Goal: Information Seeking & Learning: Learn about a topic

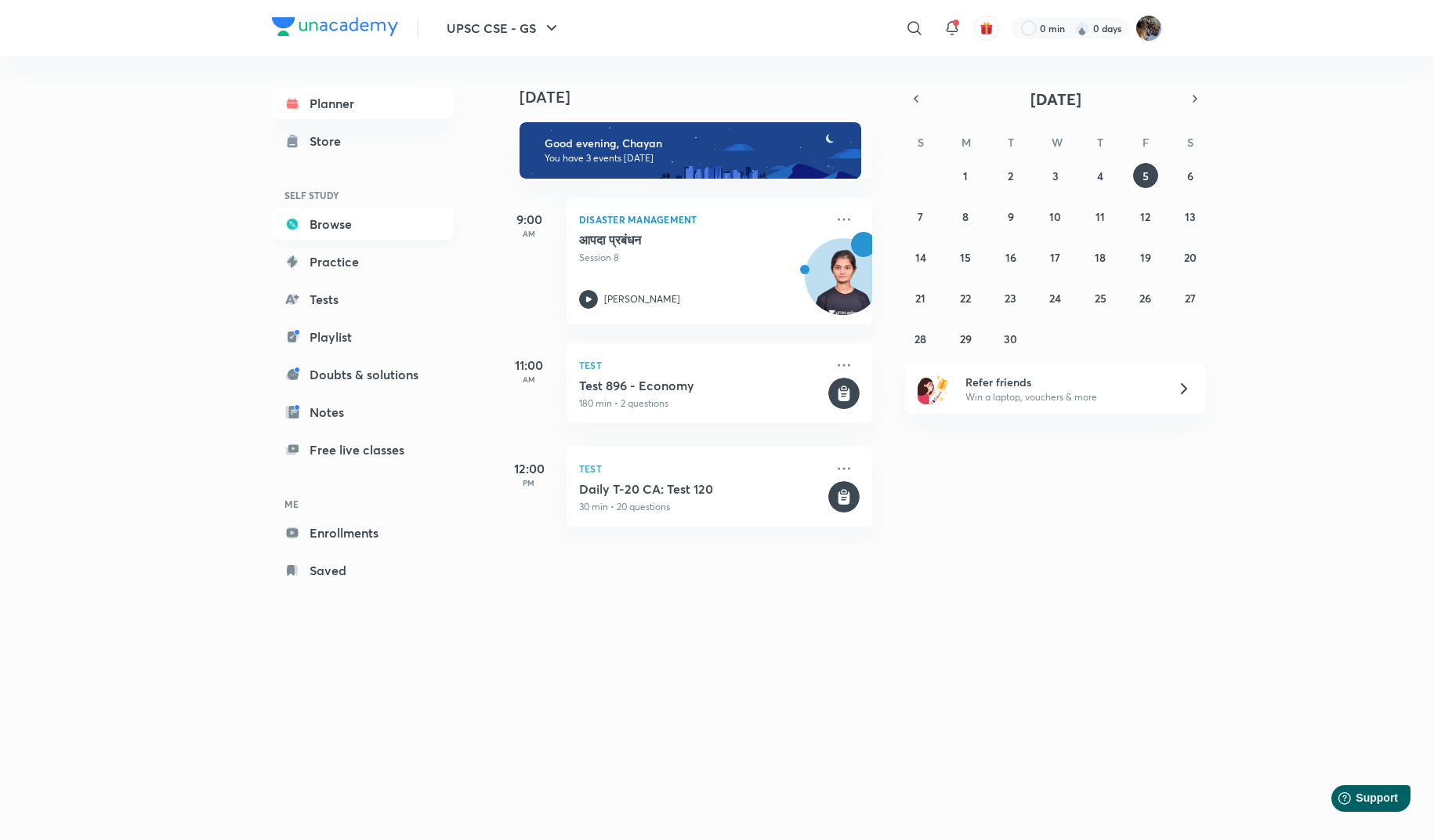
click at [325, 231] on link "Browse" at bounding box center [362, 224] width 181 height 32
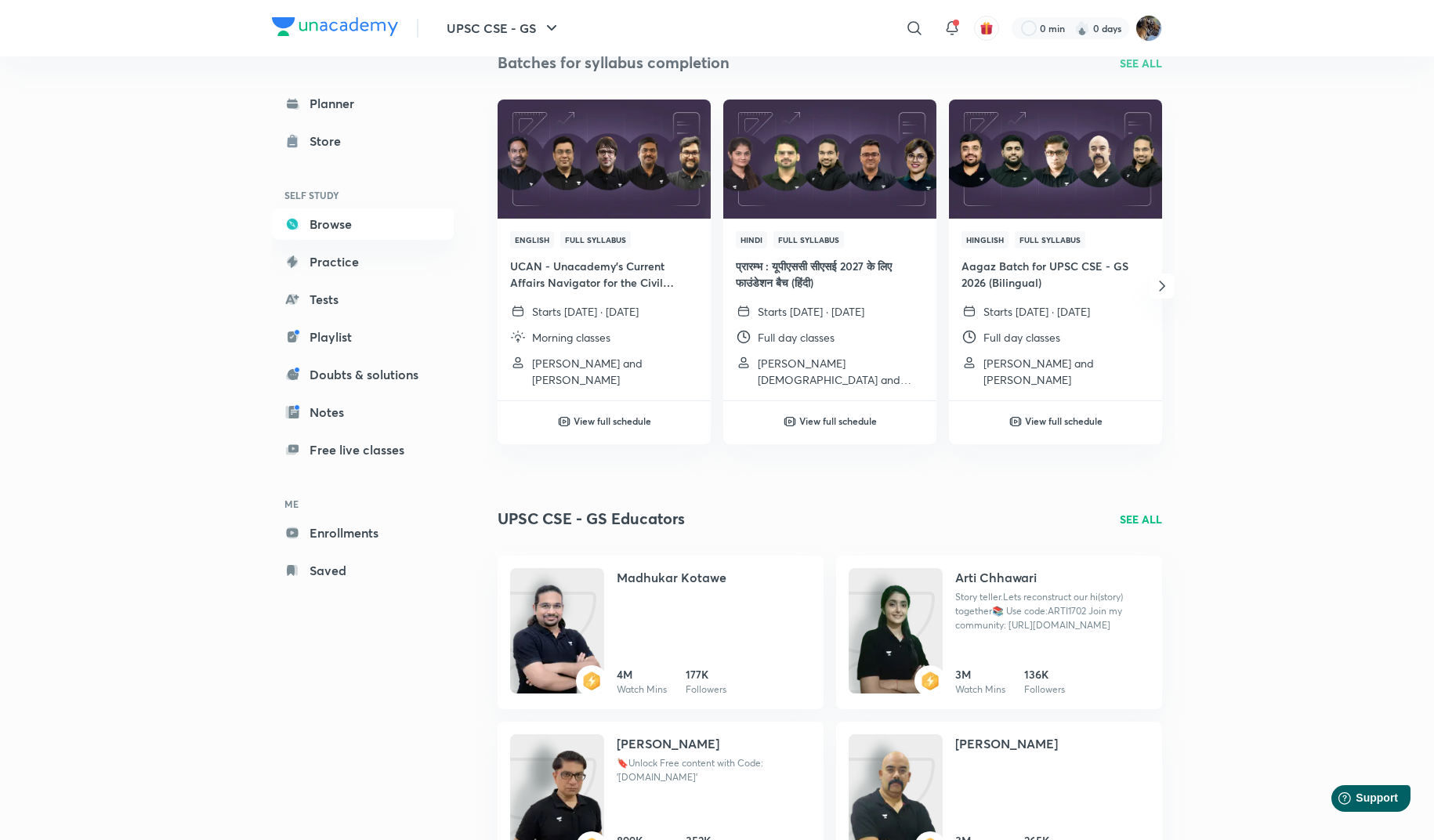
scroll to position [185, 0]
click at [691, 580] on h4 "Madhukar Kotawe" at bounding box center [672, 577] width 110 height 19
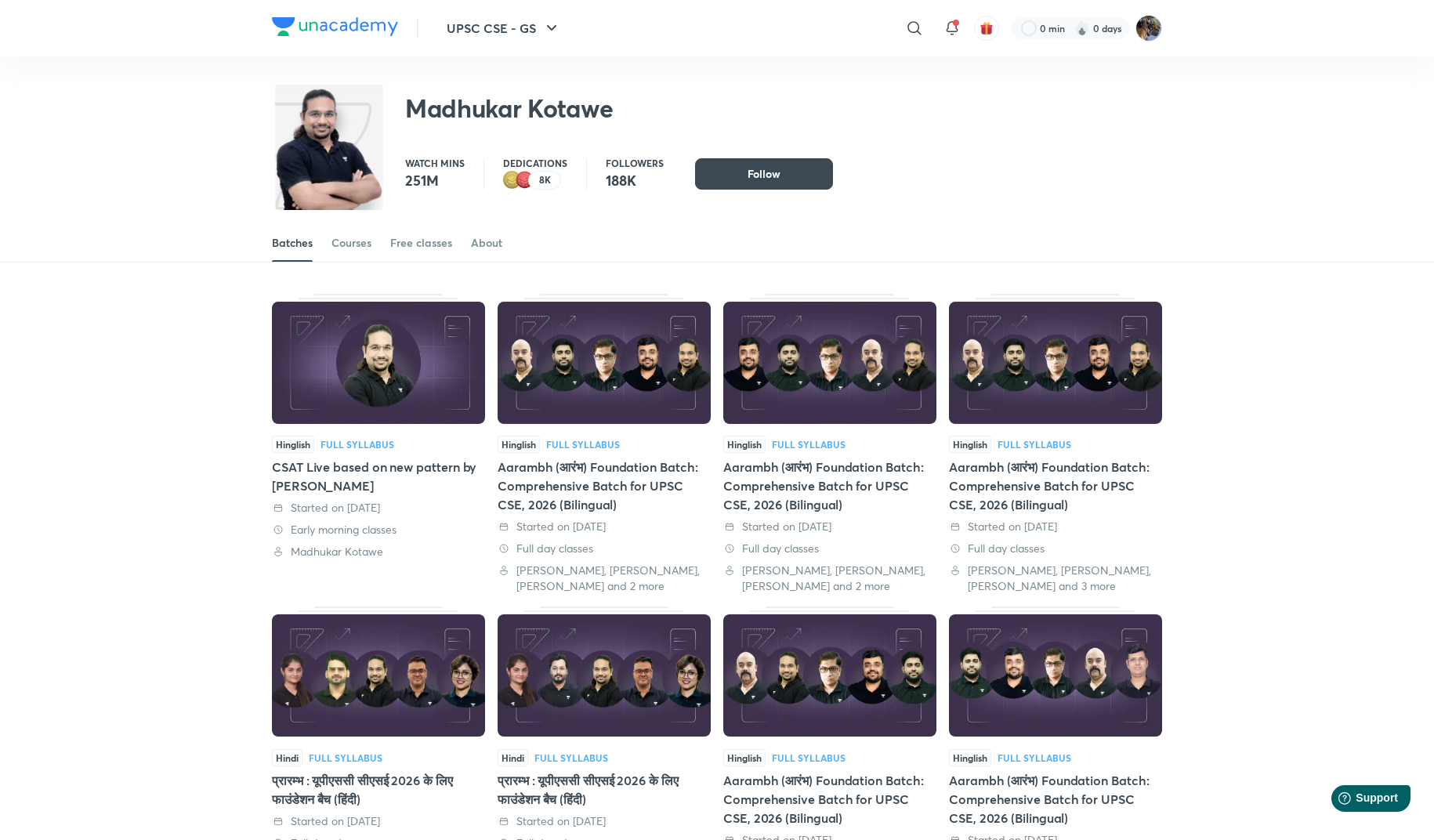
click at [529, 182] on div "8K" at bounding box center [544, 180] width 33 height 19
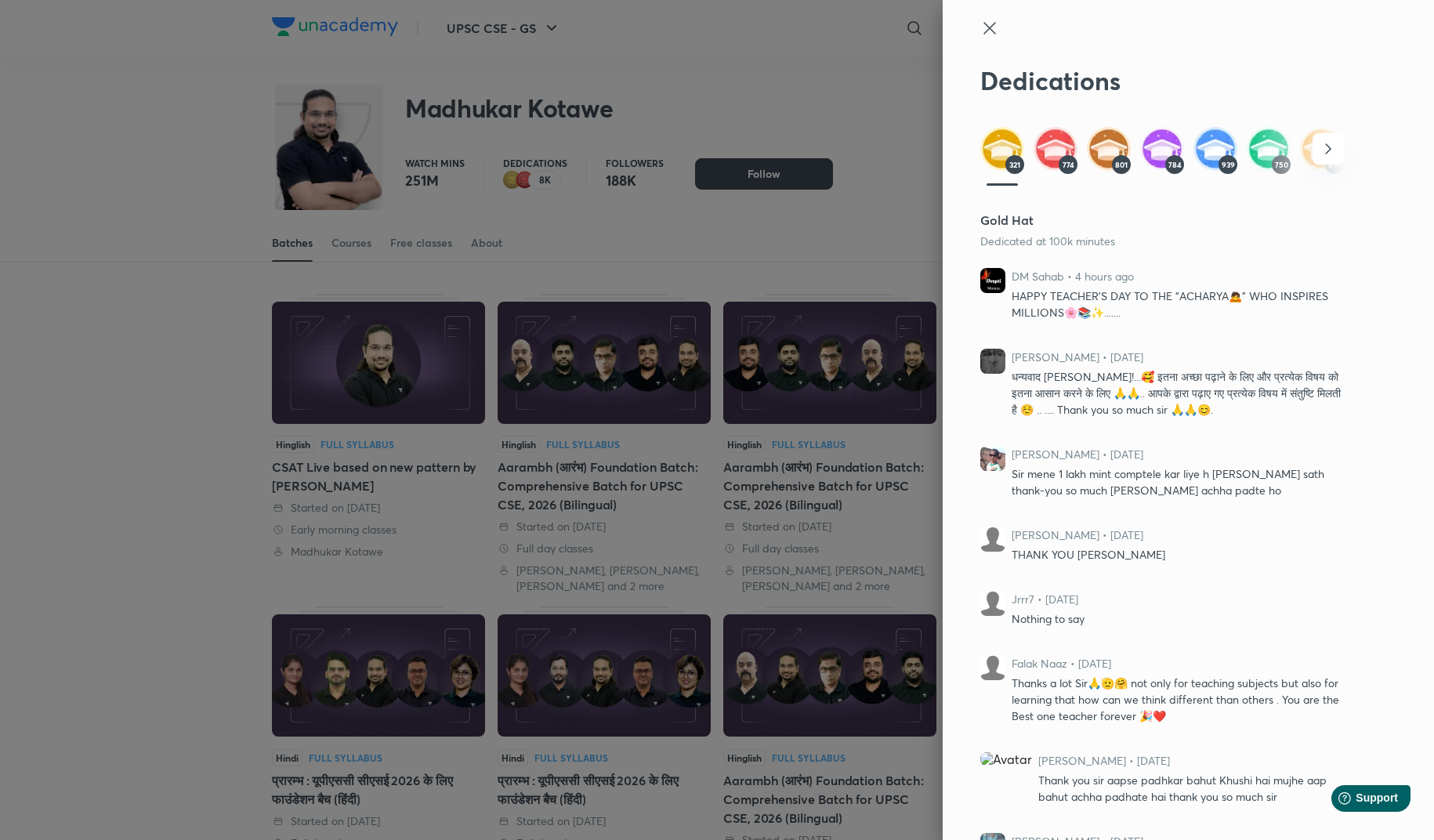
click at [1325, 149] on icon "button" at bounding box center [1328, 149] width 19 height 19
click at [1269, 151] on img at bounding box center [1268, 148] width 44 height 44
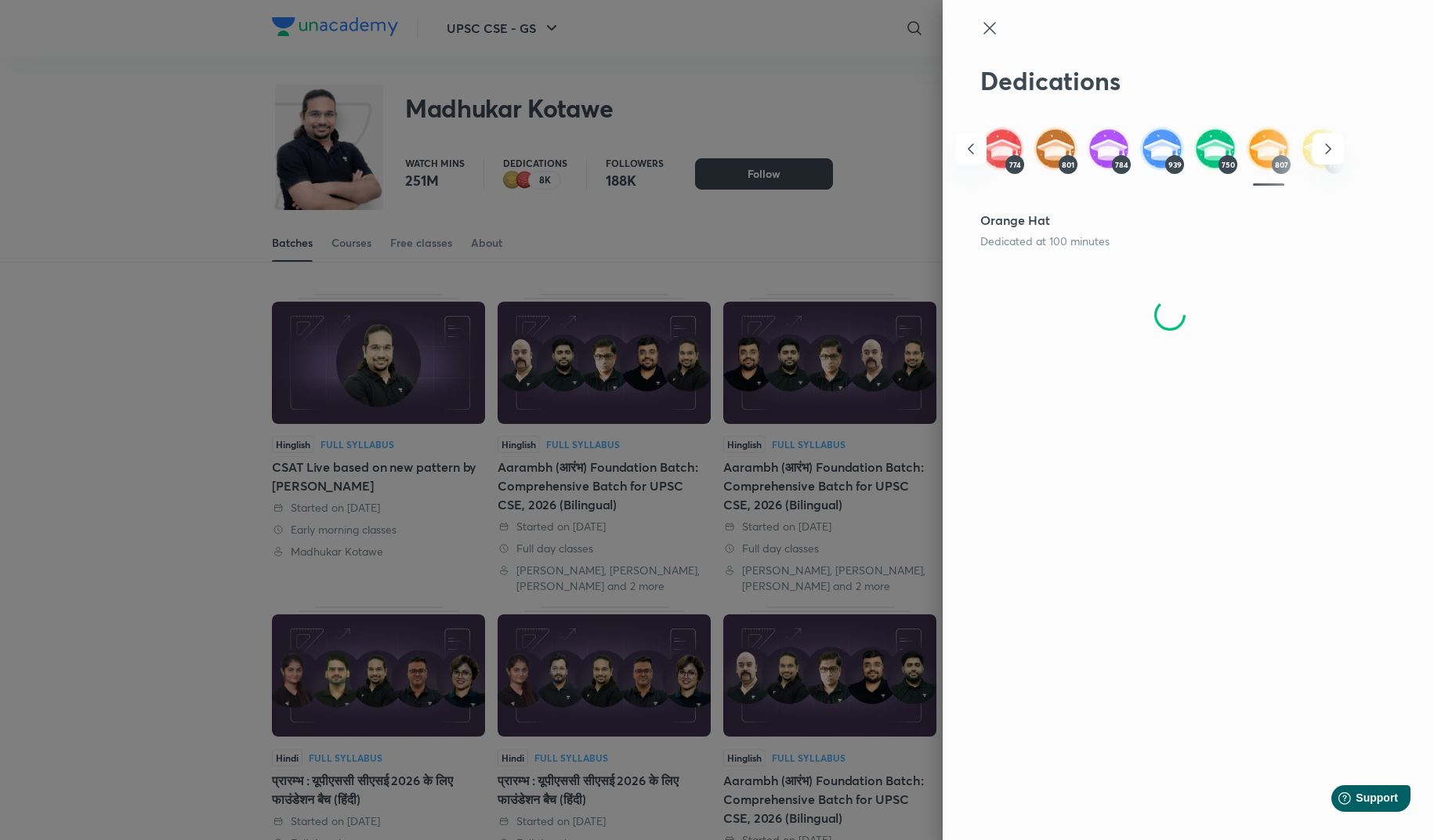
click at [1321, 158] on button "button" at bounding box center [1329, 149] width 32 height 32
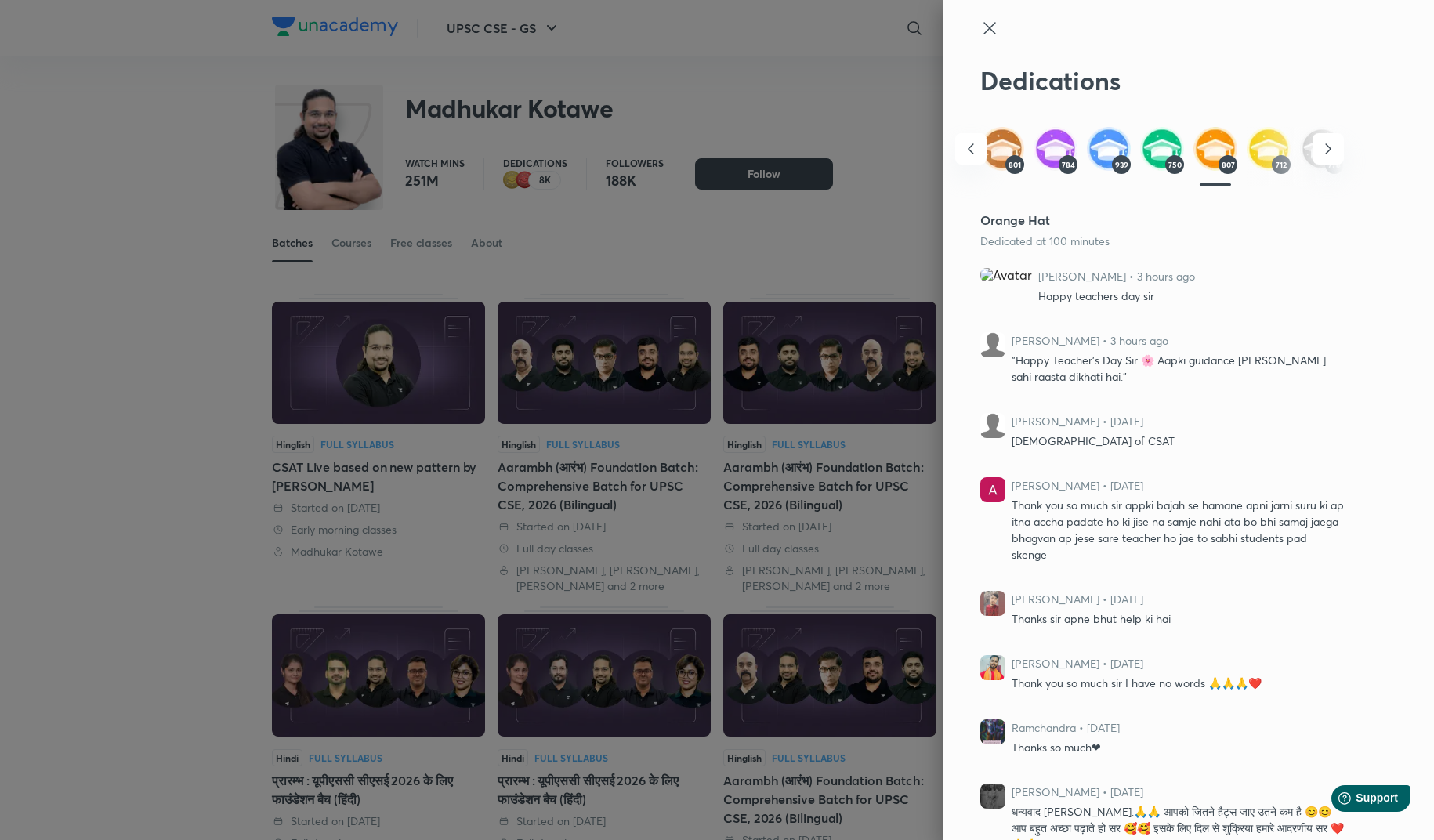
click at [1271, 144] on img at bounding box center [1268, 148] width 44 height 44
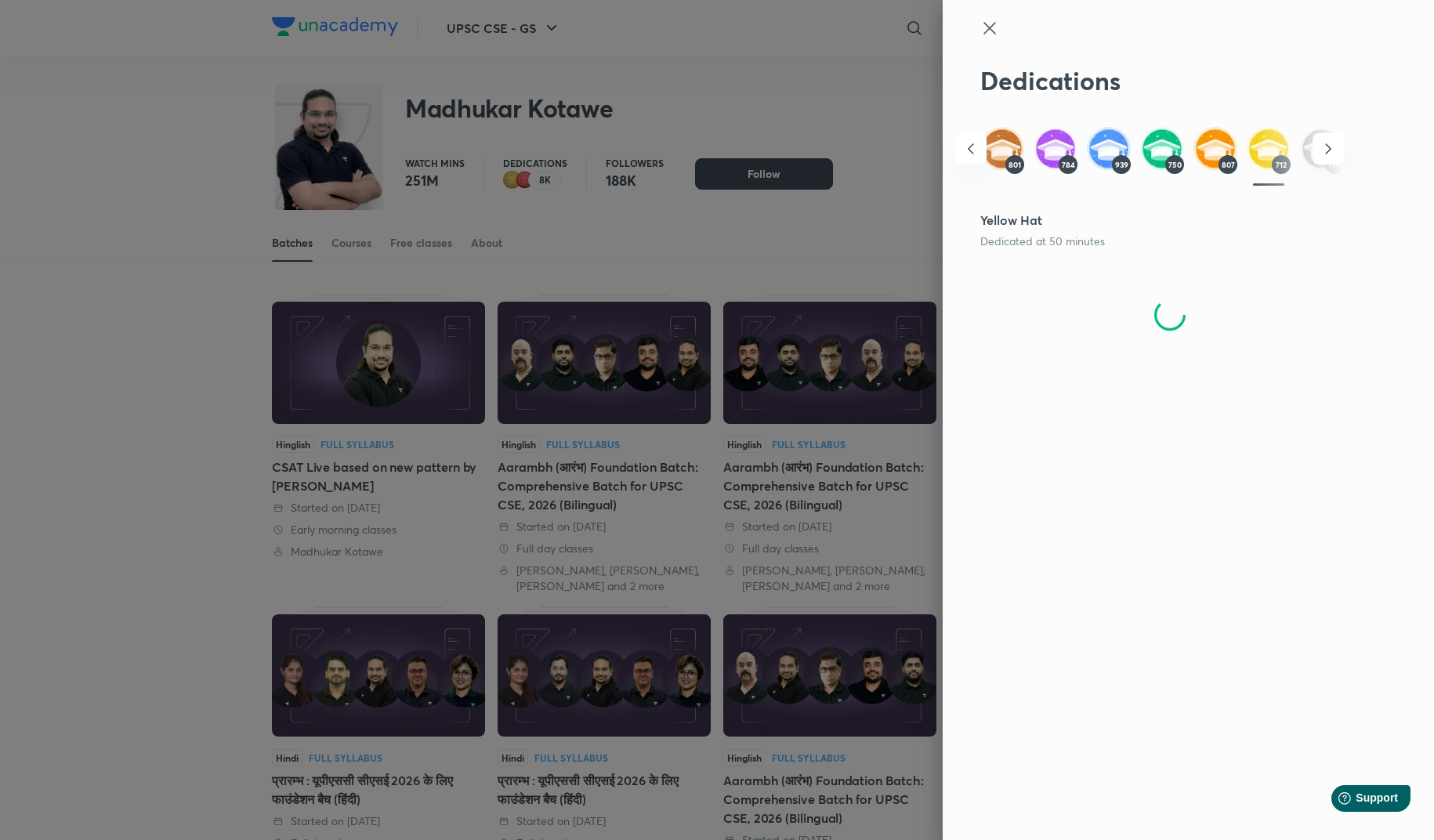
click at [1319, 145] on icon "button" at bounding box center [1328, 149] width 19 height 19
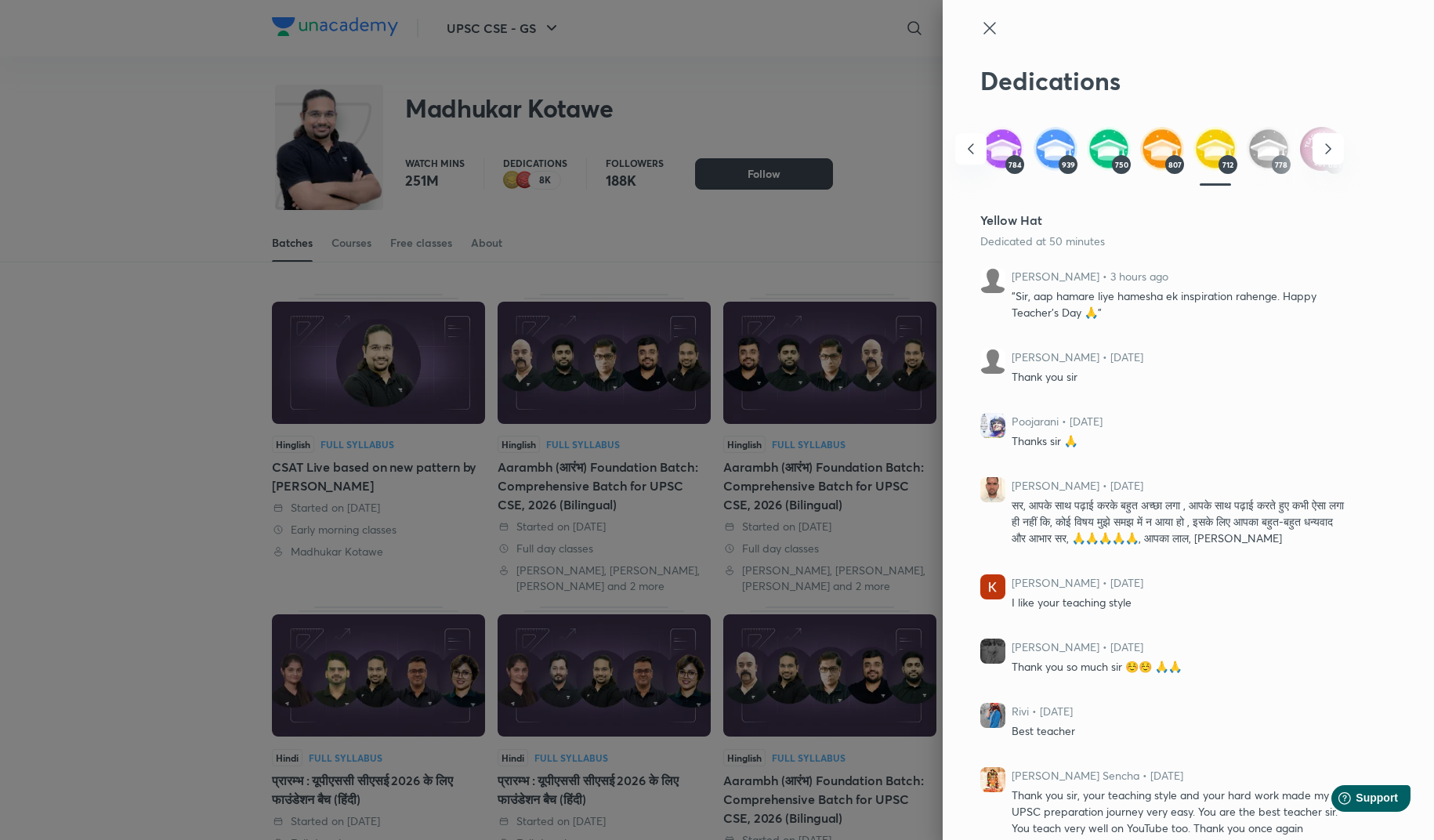
click at [1259, 155] on img at bounding box center [1268, 148] width 44 height 44
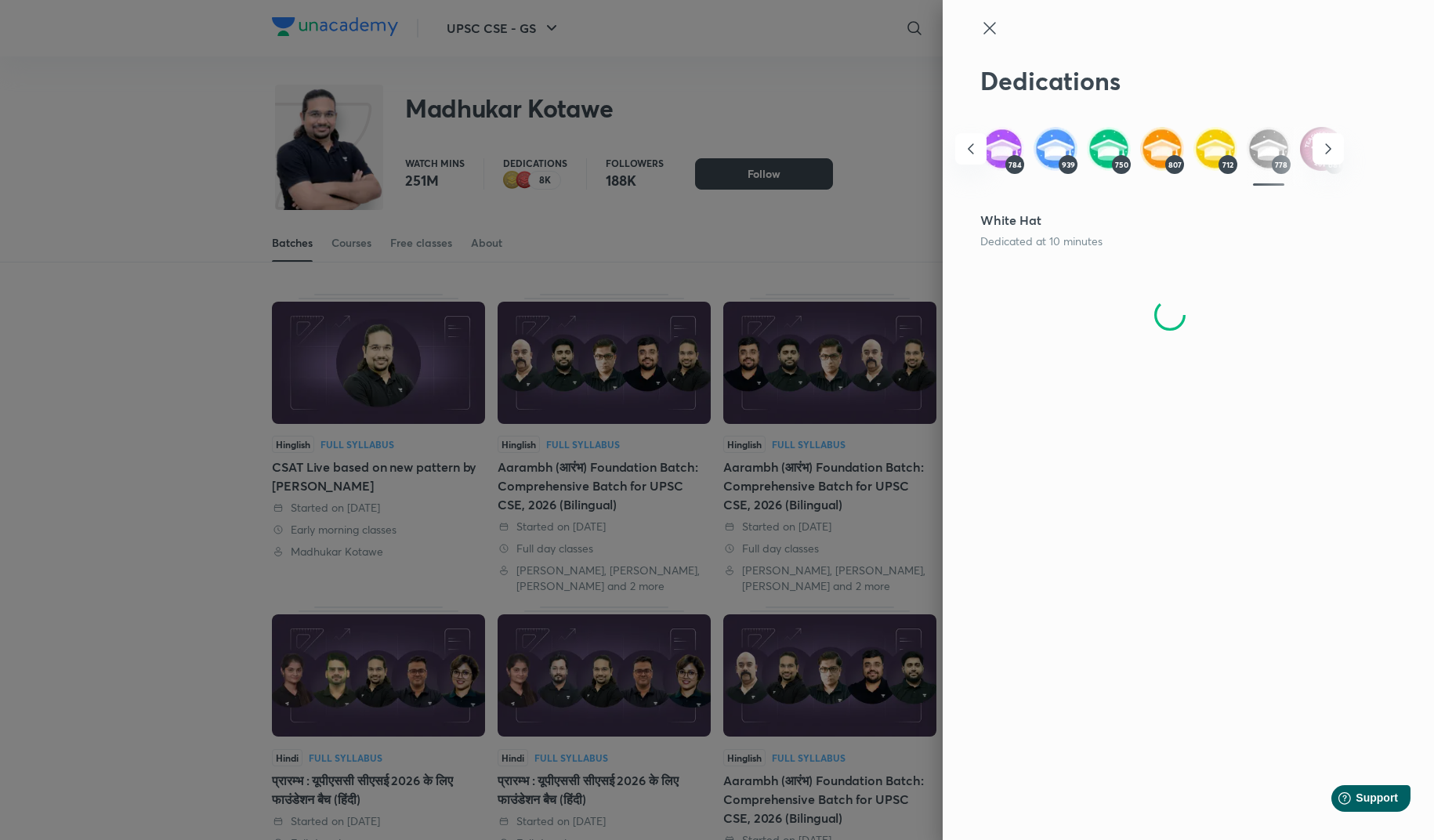
click at [1328, 144] on icon "button" at bounding box center [1328, 149] width 19 height 19
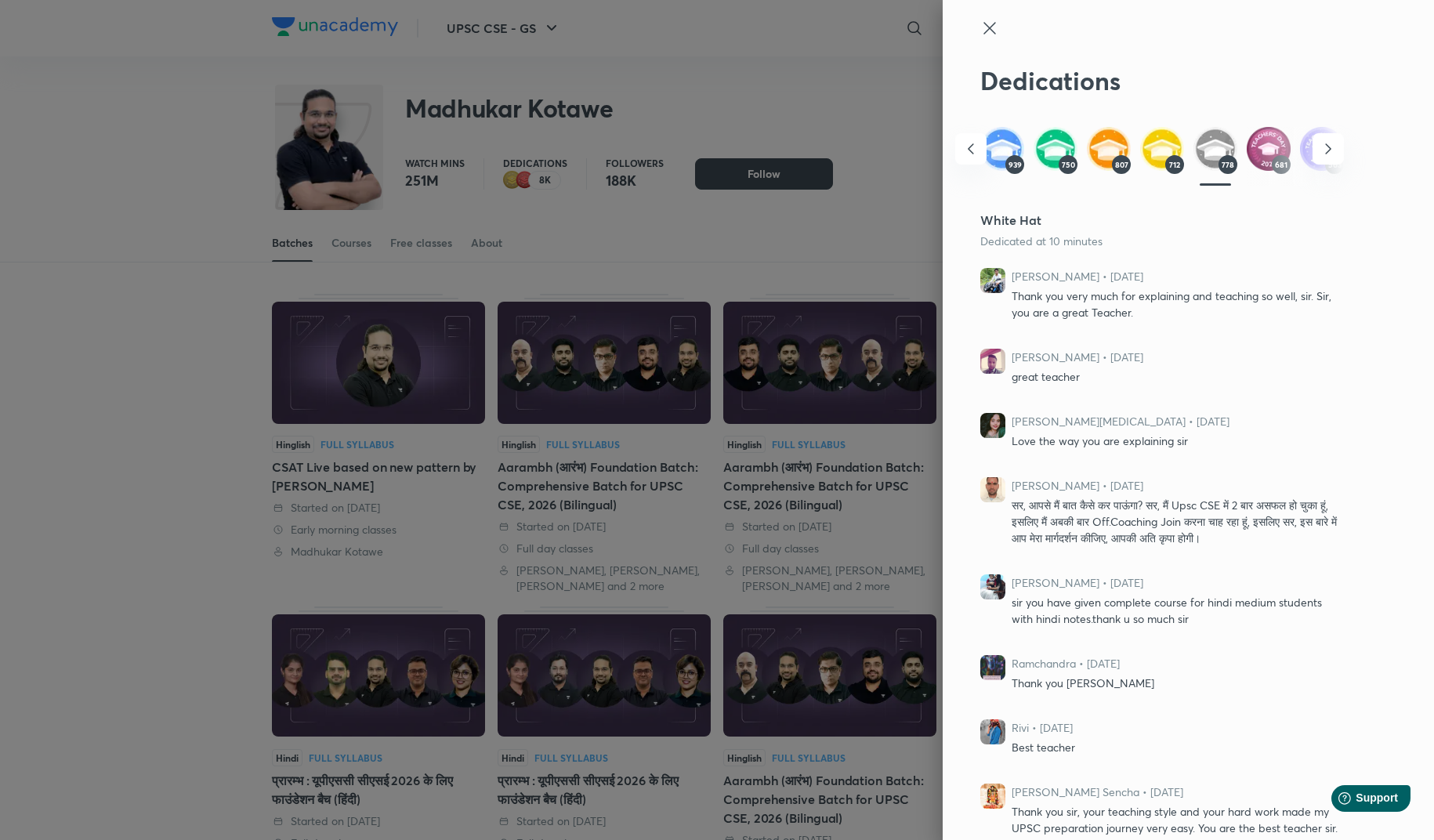
click at [1276, 152] on img at bounding box center [1268, 148] width 44 height 44
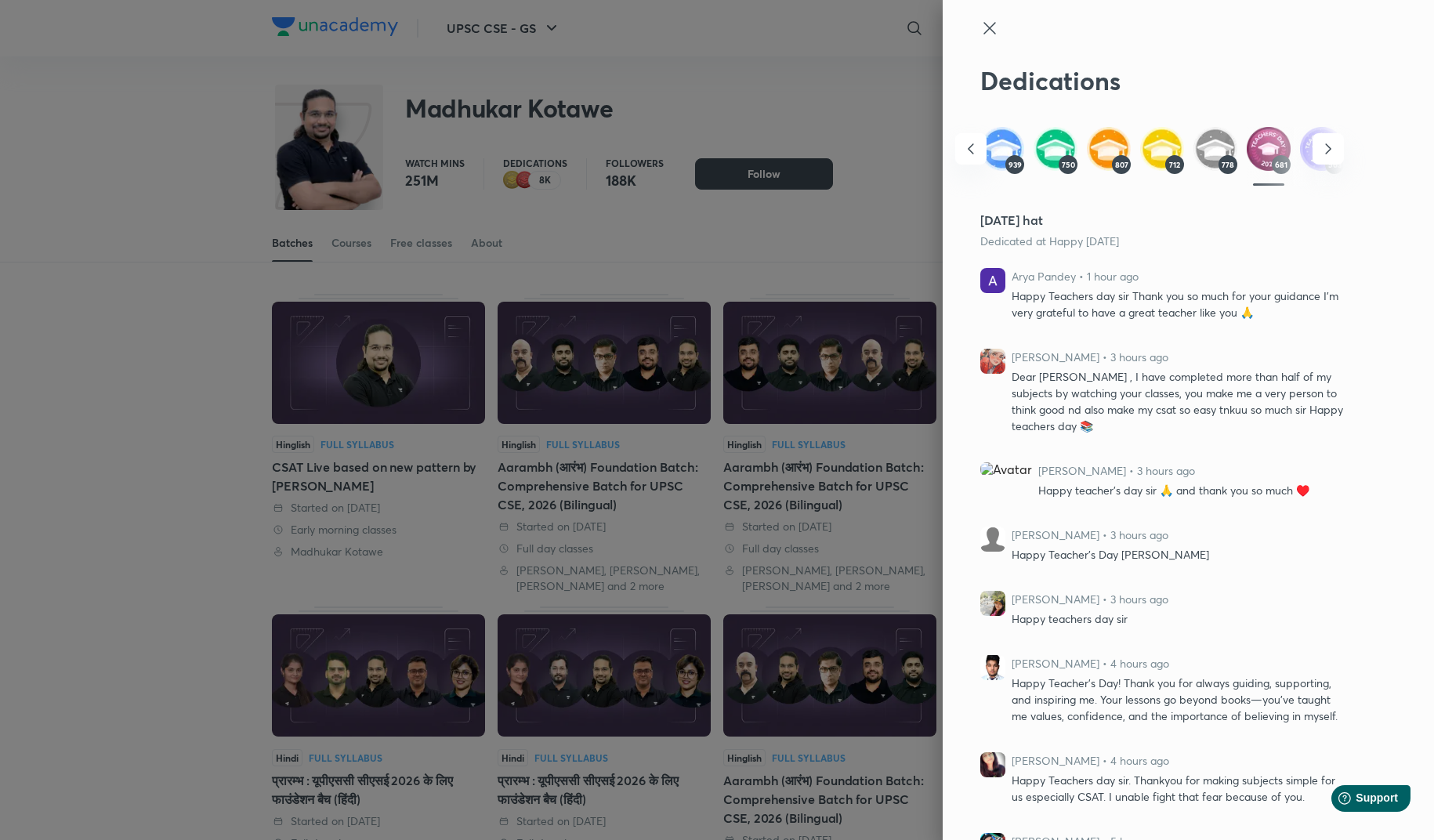
click at [990, 28] on icon at bounding box center [989, 28] width 12 height 12
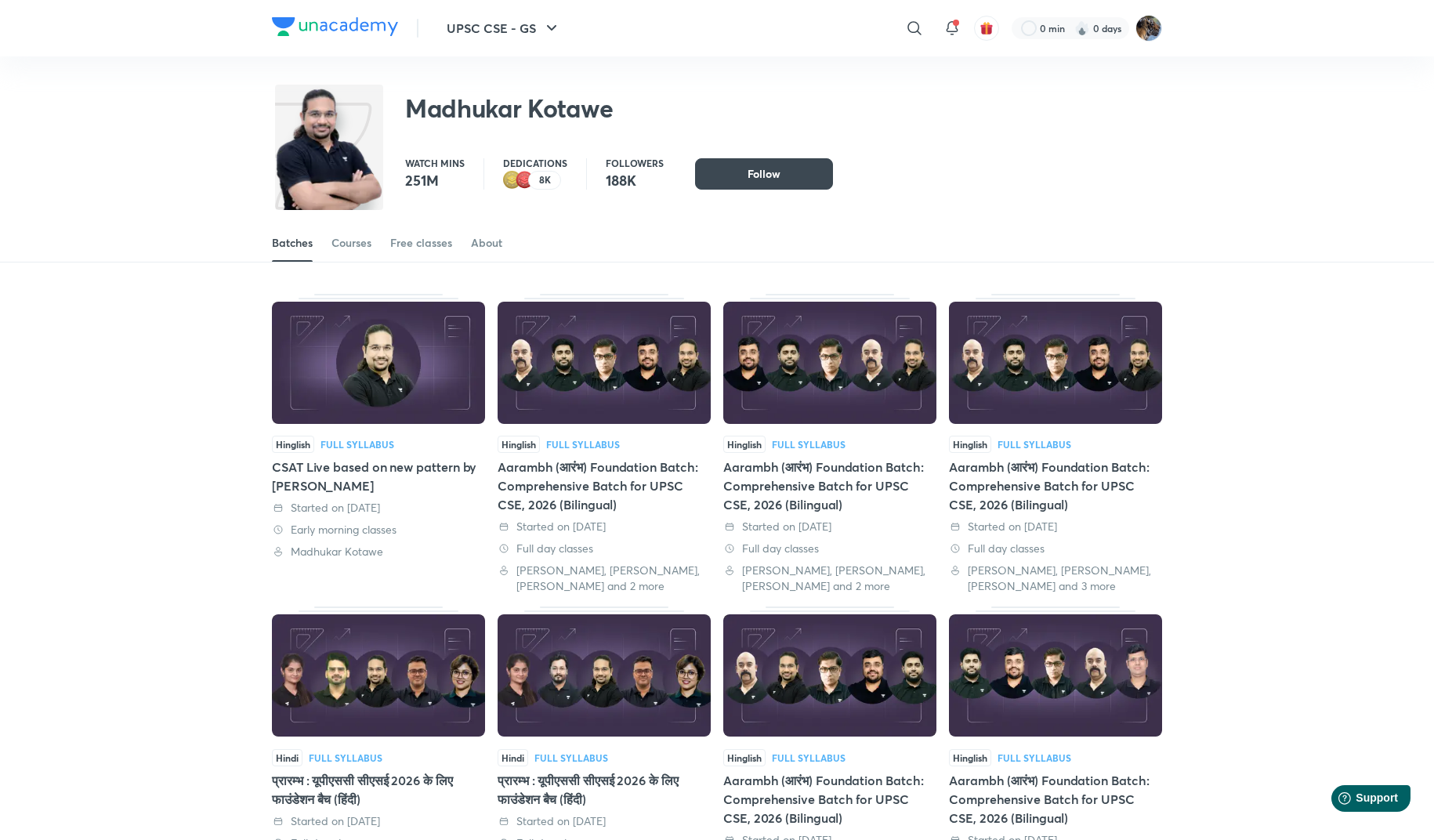
click at [529, 182] on div "8K" at bounding box center [544, 180] width 33 height 19
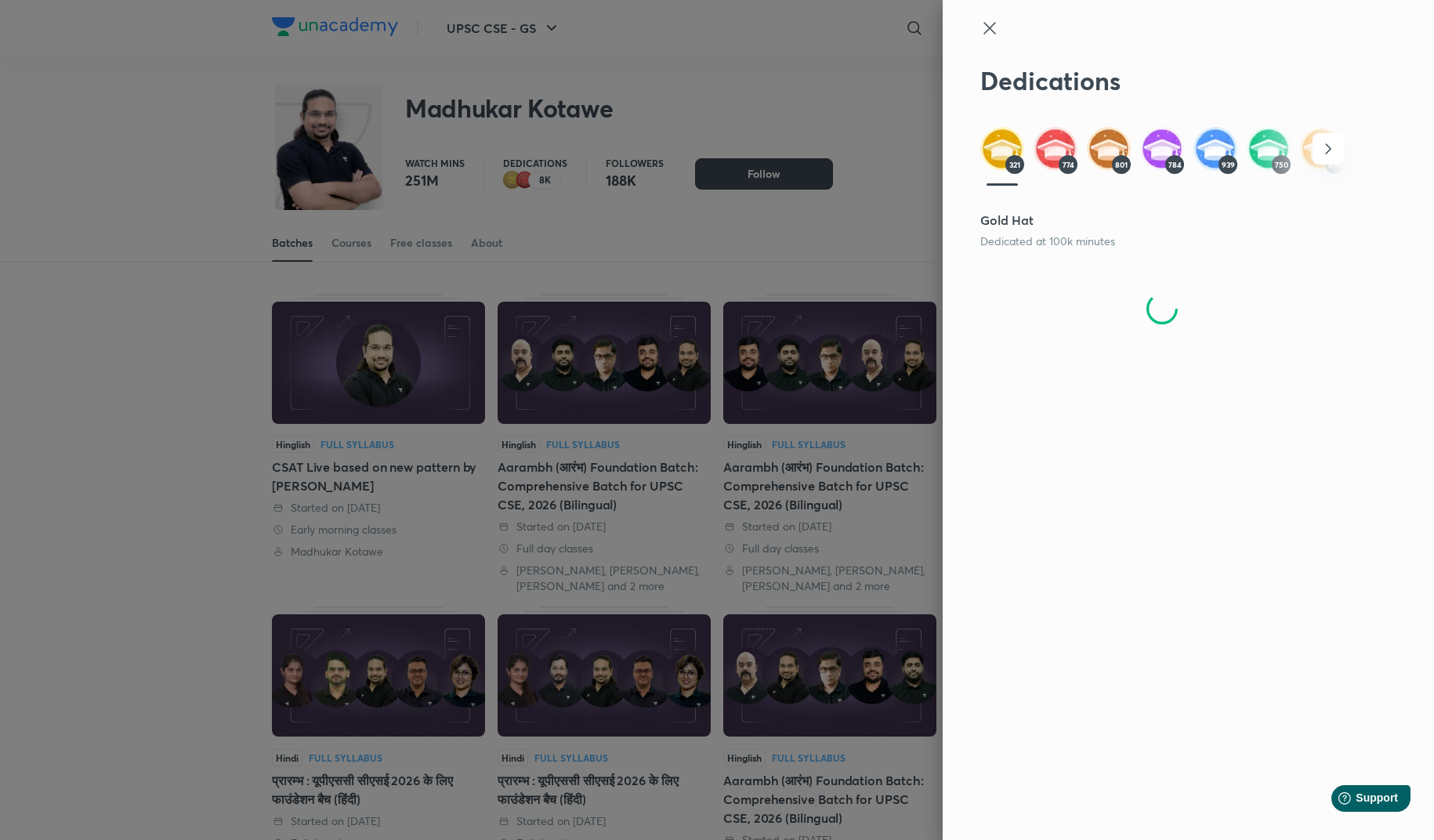
click at [1333, 150] on icon "button" at bounding box center [1328, 149] width 19 height 19
click at [995, 28] on icon at bounding box center [990, 28] width 19 height 19
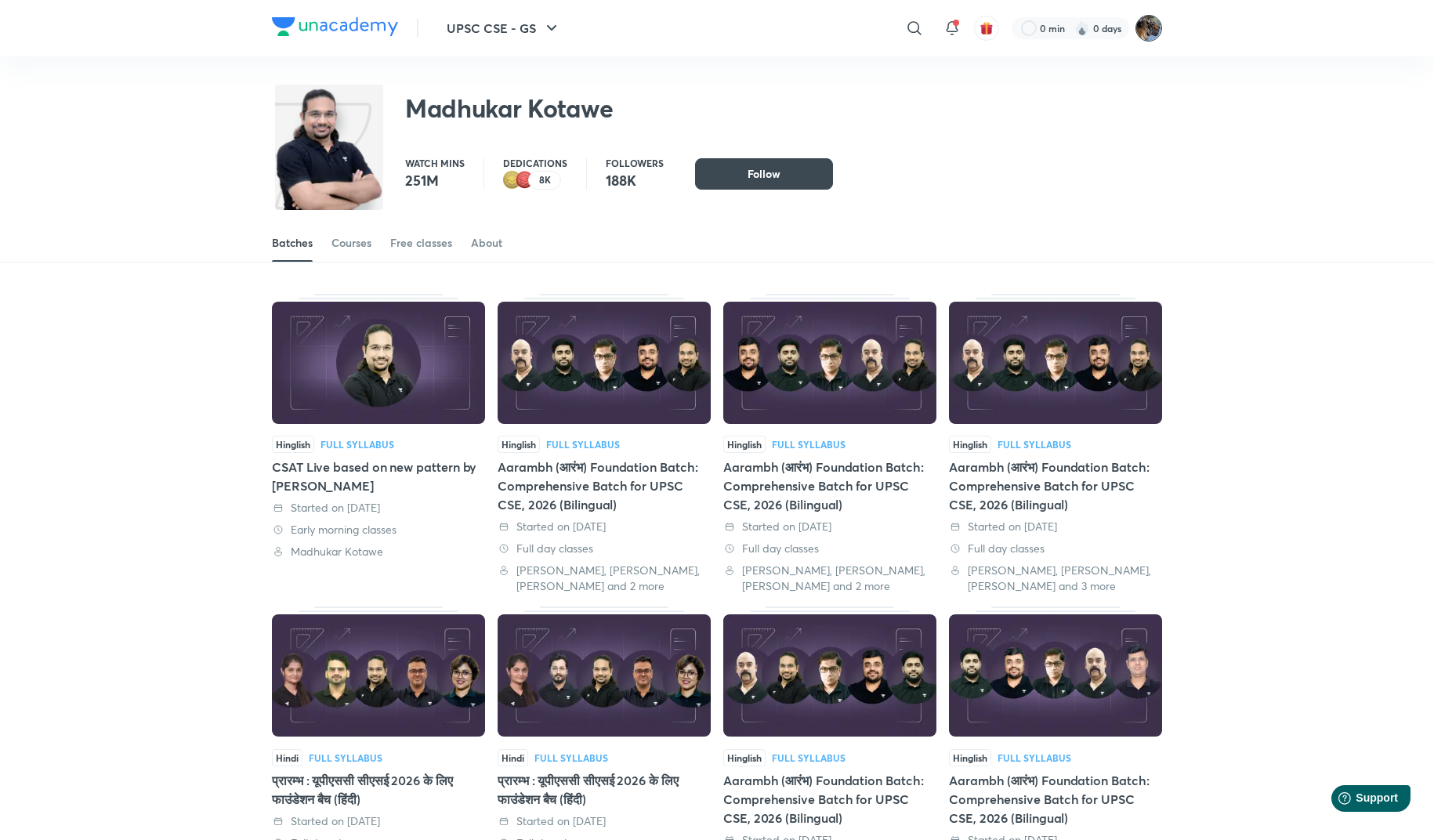
click at [1143, 31] on img at bounding box center [1148, 28] width 27 height 27
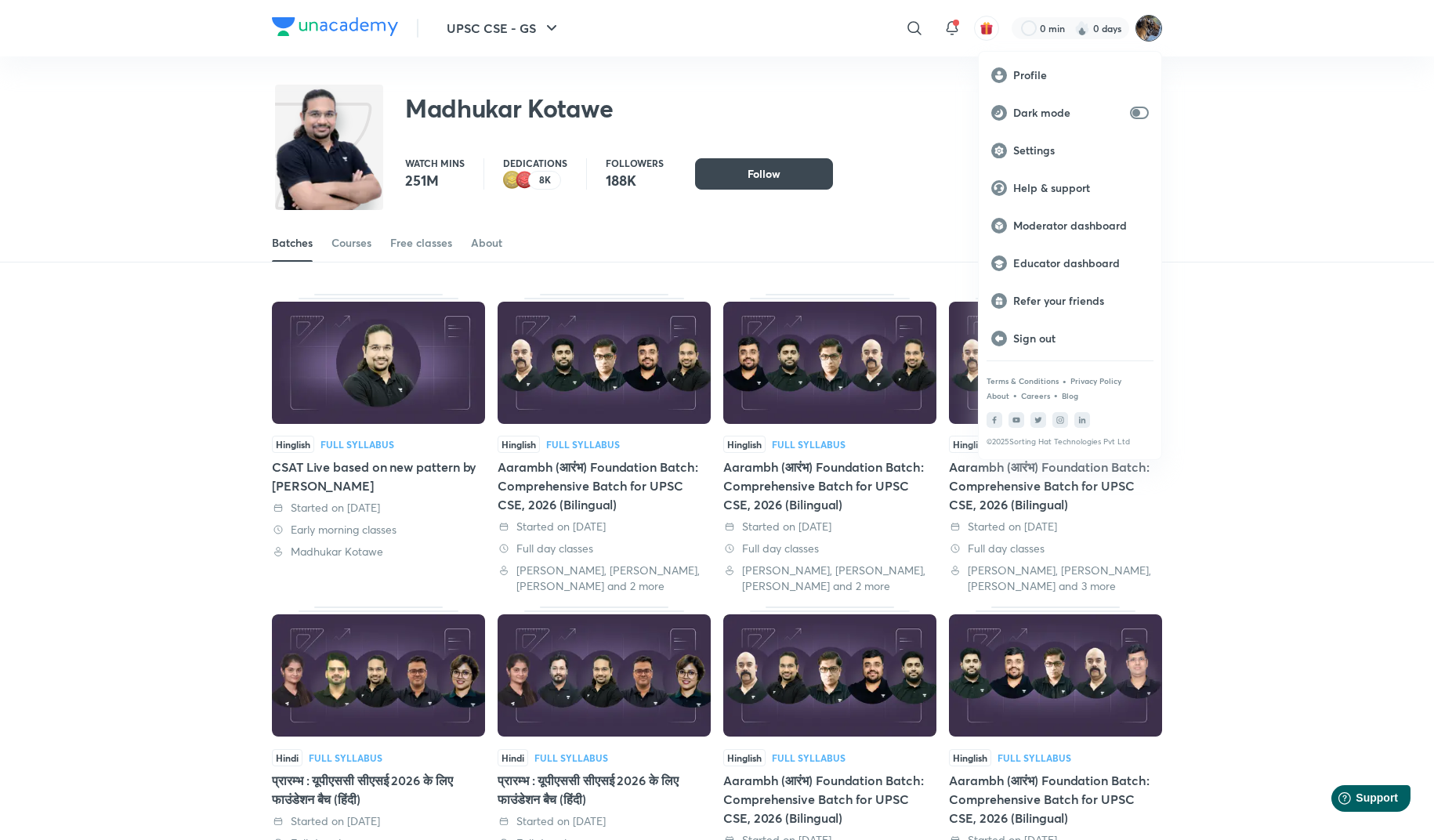
click at [188, 141] on div at bounding box center [717, 420] width 1434 height 840
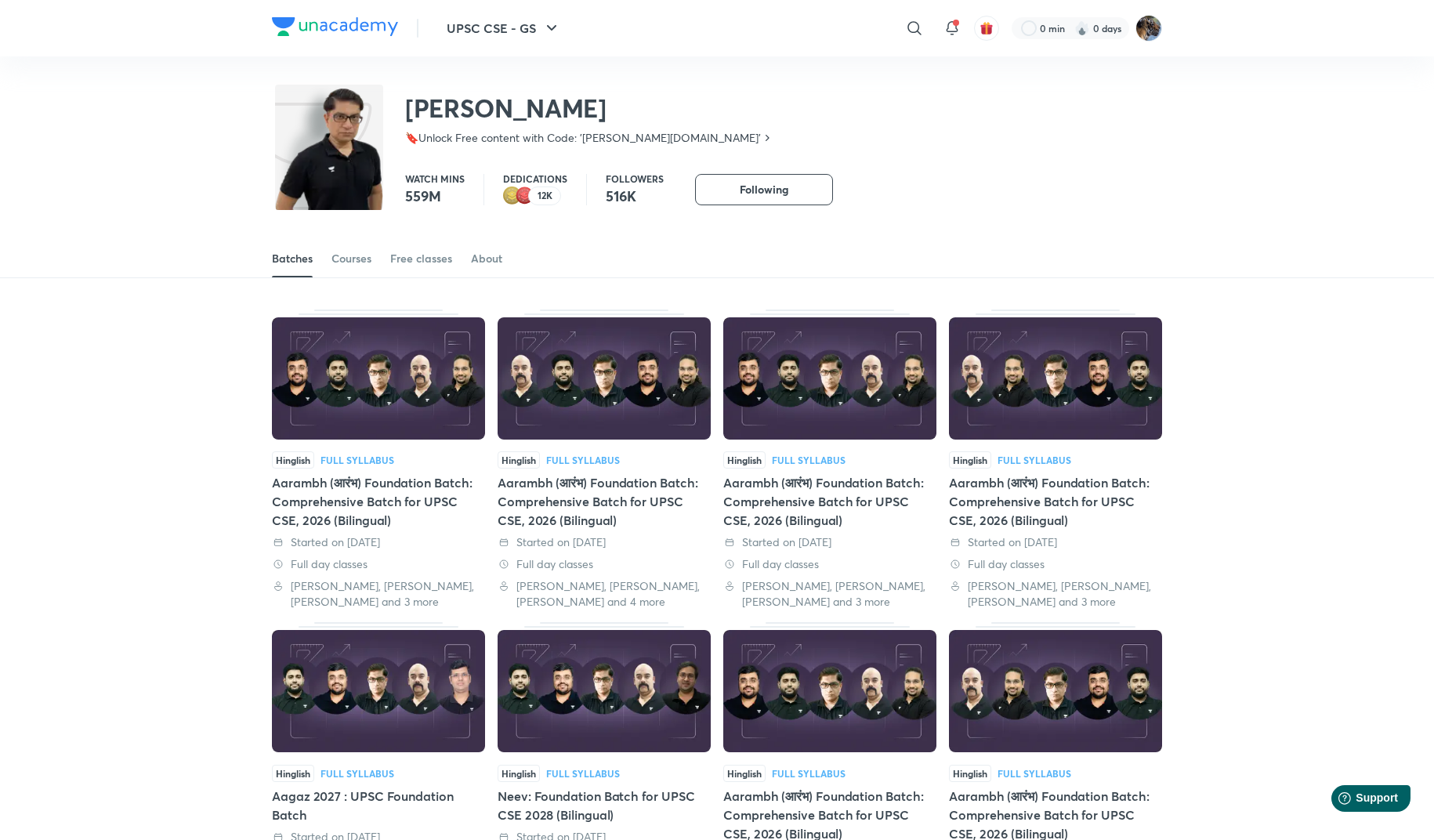
click at [527, 200] on img at bounding box center [525, 195] width 19 height 19
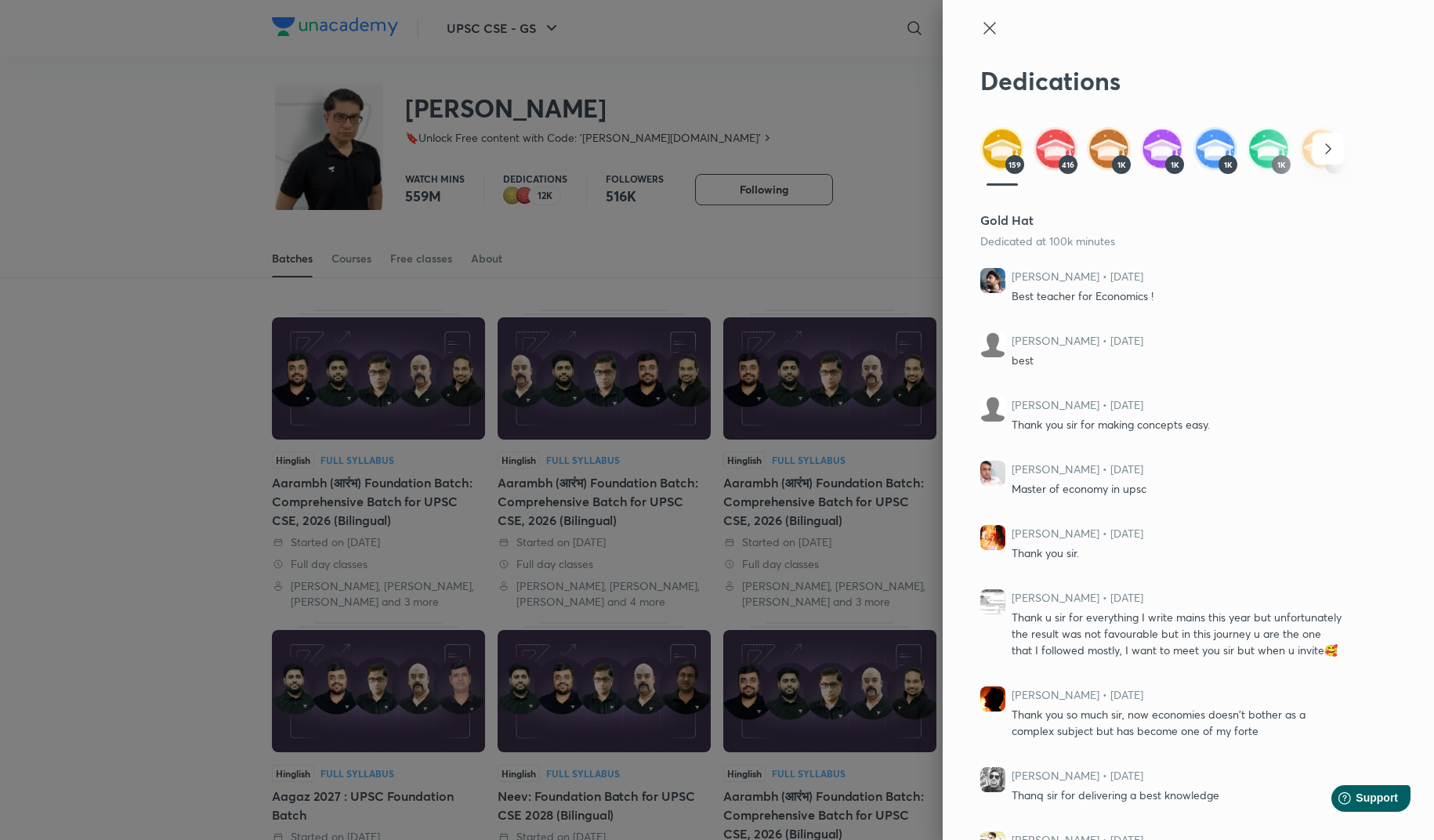
click at [1328, 152] on icon "button" at bounding box center [1328, 149] width 6 height 10
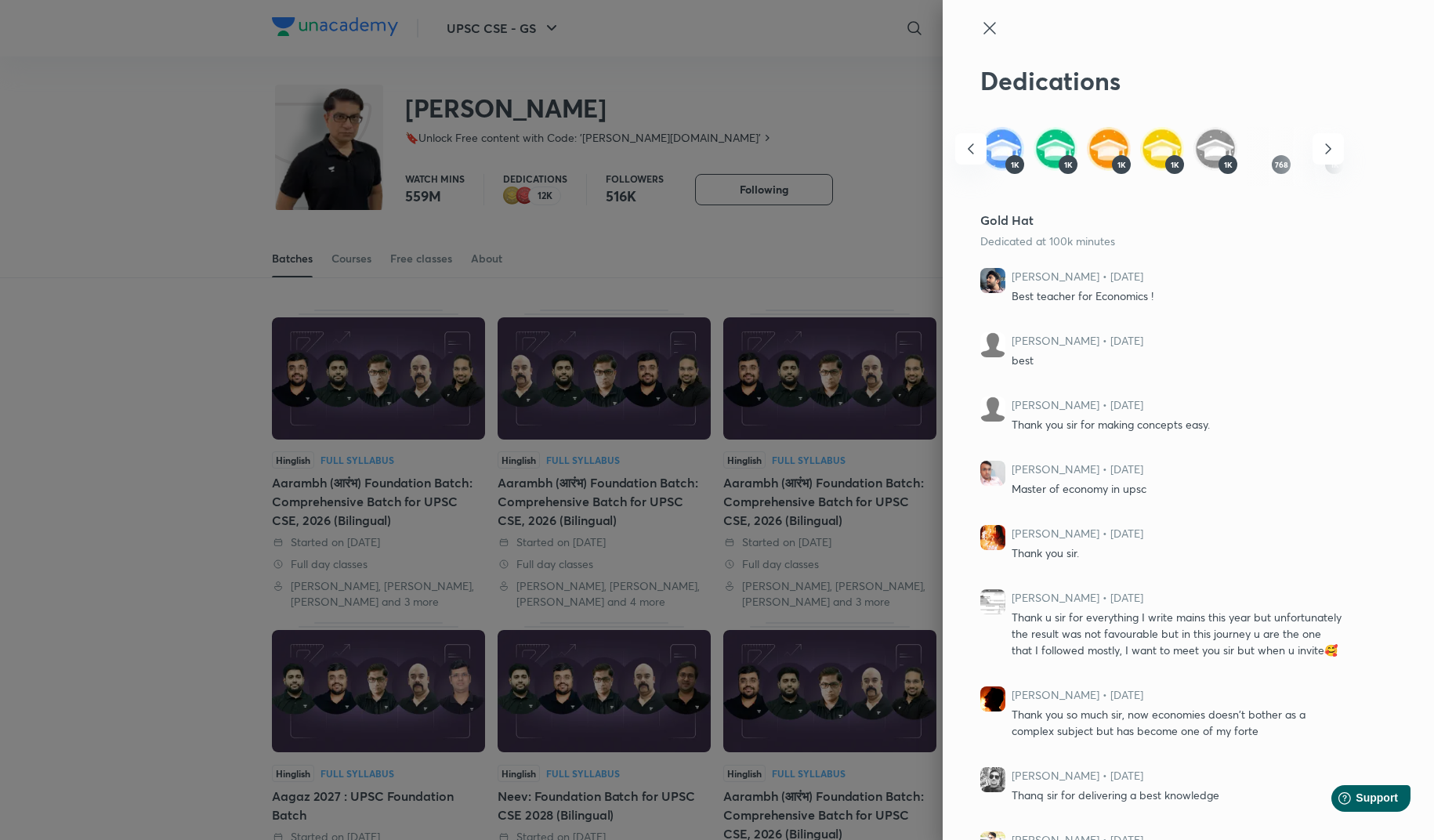
click at [1328, 152] on icon "button" at bounding box center [1328, 149] width 6 height 10
click at [971, 152] on div "159 416 1K 1K 1K 1K 1K 1K 1K 768 1K 704 872 61" at bounding box center [789, 155] width 364 height 58
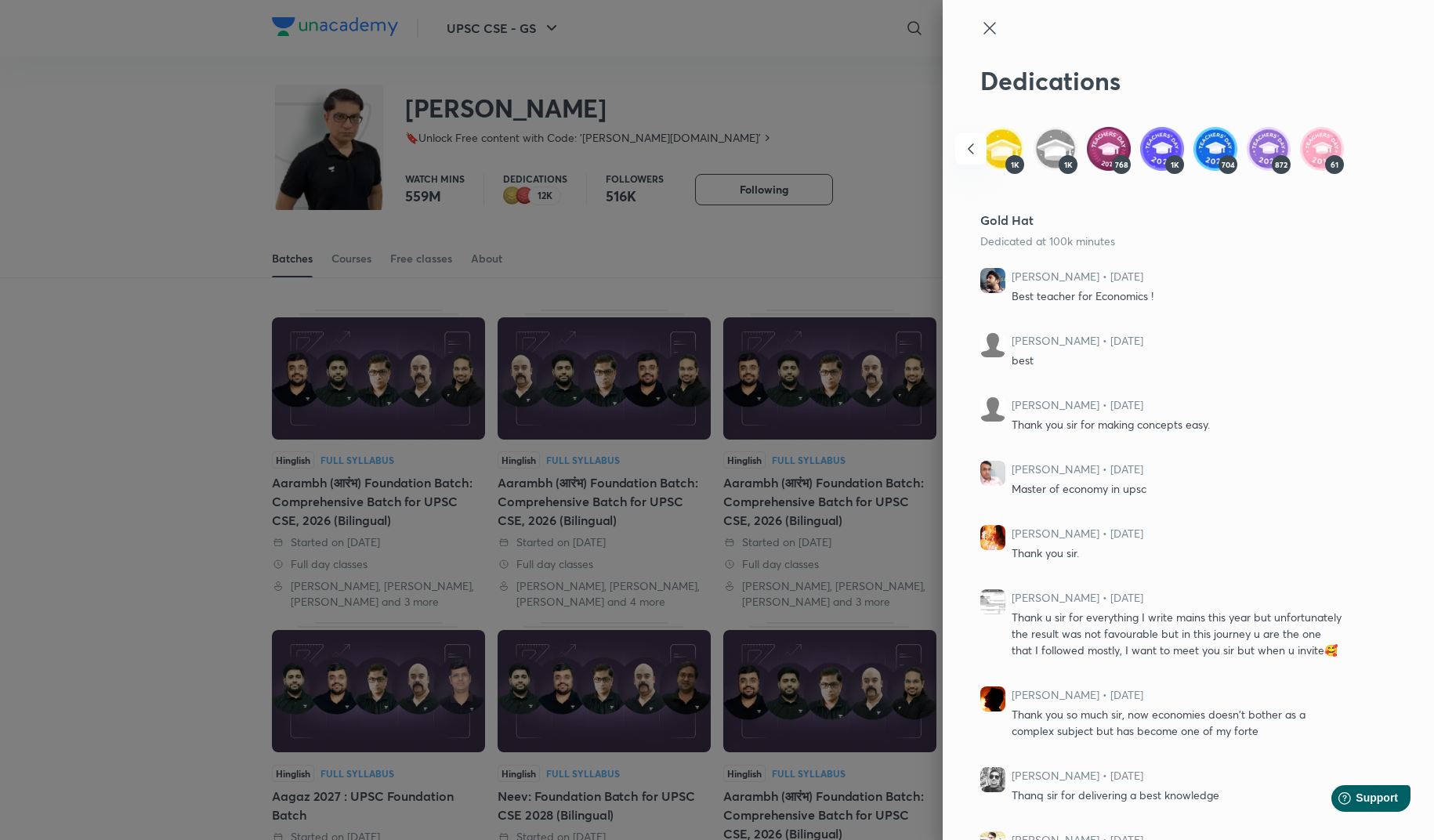
click at [1100, 151] on img at bounding box center [1108, 148] width 44 height 44
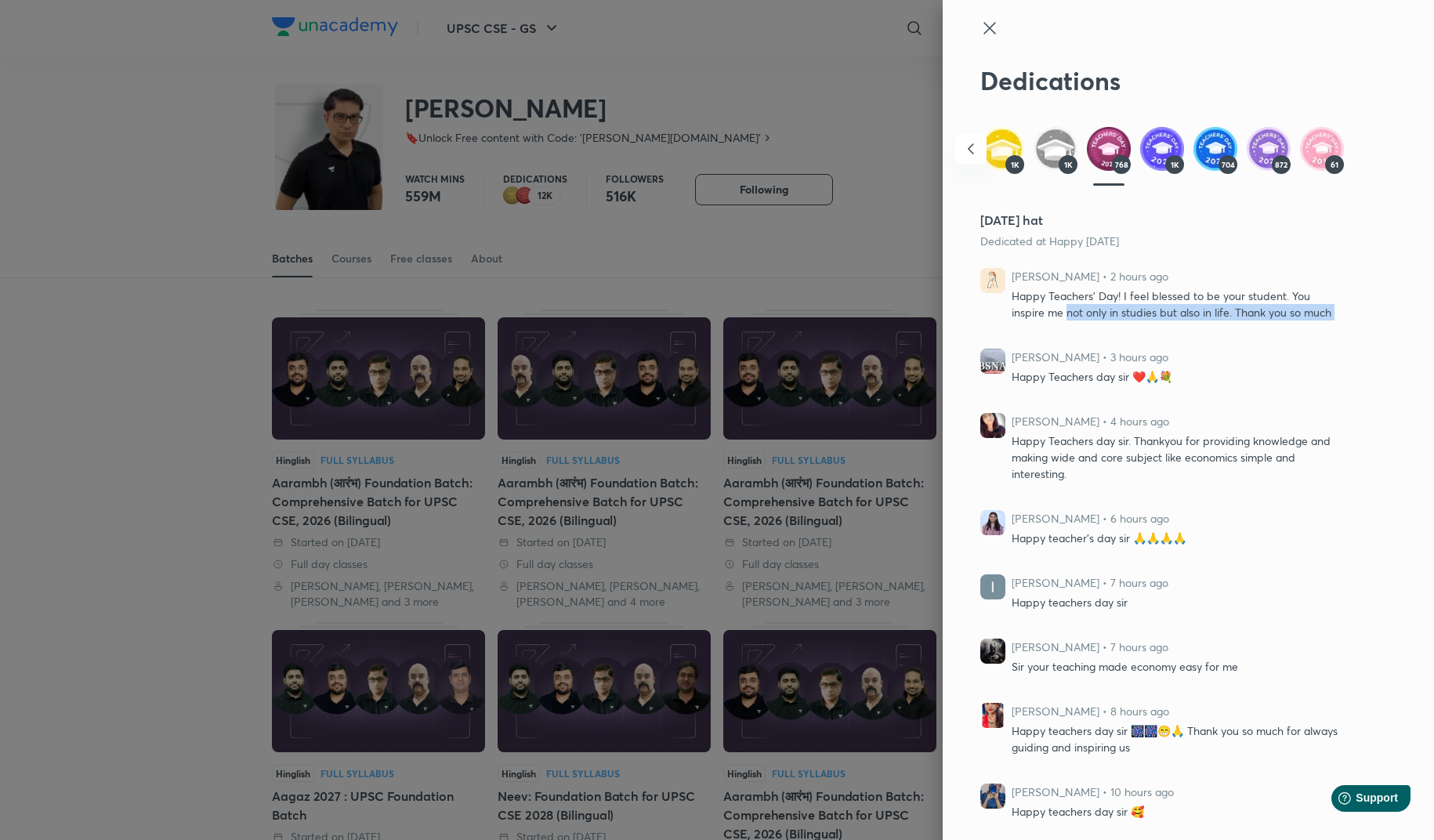
drag, startPoint x: 1031, startPoint y: 305, endPoint x: 1276, endPoint y: 335, distance: 246.8
click at [1276, 335] on div "Dedications 159 416 1K 1K 1K 1K 1K 1K 1K 768 1K 704 872 61 [DATE] hat Dedicated…" at bounding box center [1188, 420] width 491 height 840
drag, startPoint x: 1025, startPoint y: 539, endPoint x: 1139, endPoint y: 539, distance: 114.0
click at [1139, 539] on p "Happy teacher's day sir 🙏🙏🙏🙏" at bounding box center [1177, 538] width 332 height 17
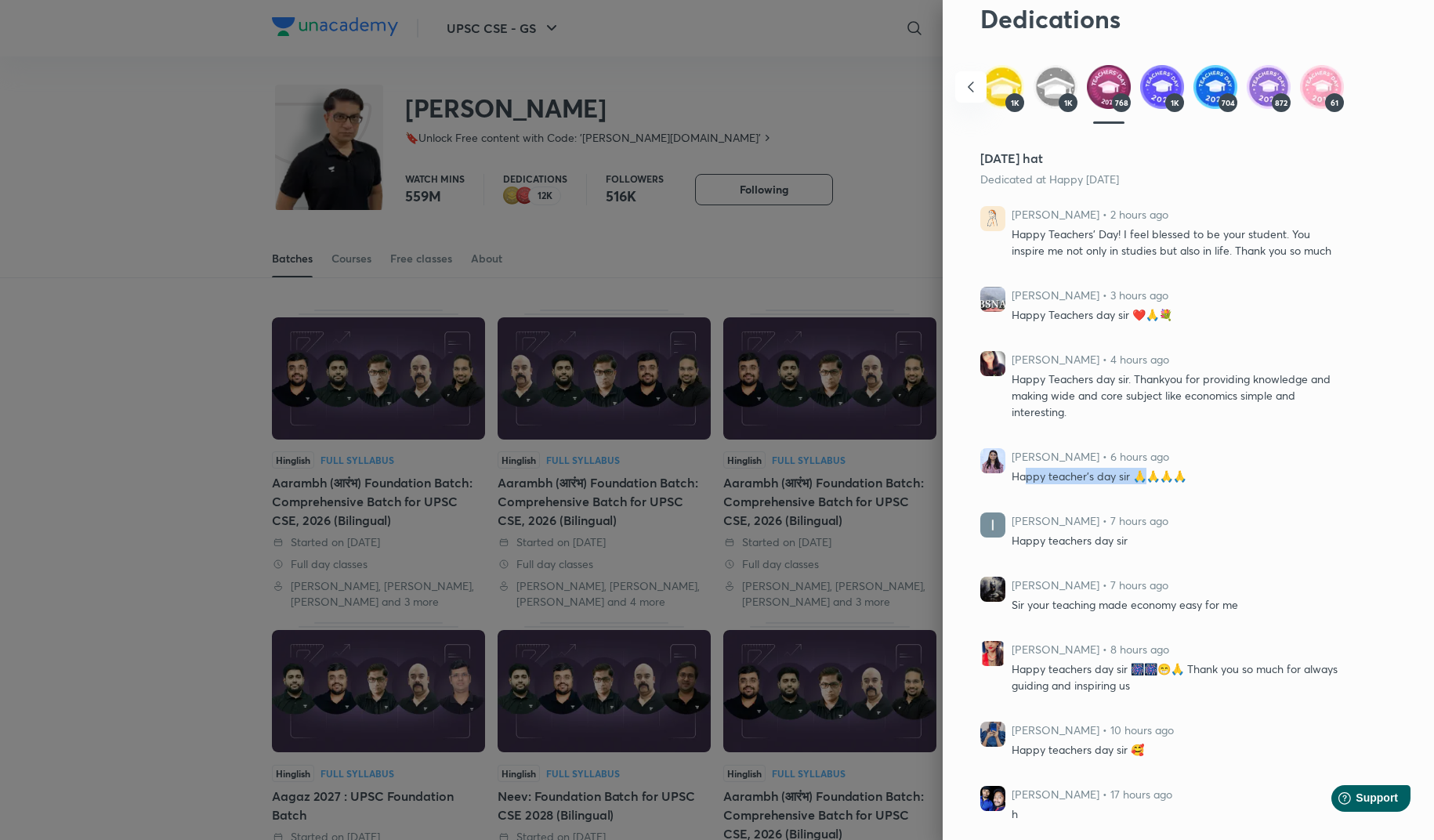
scroll to position [137, 0]
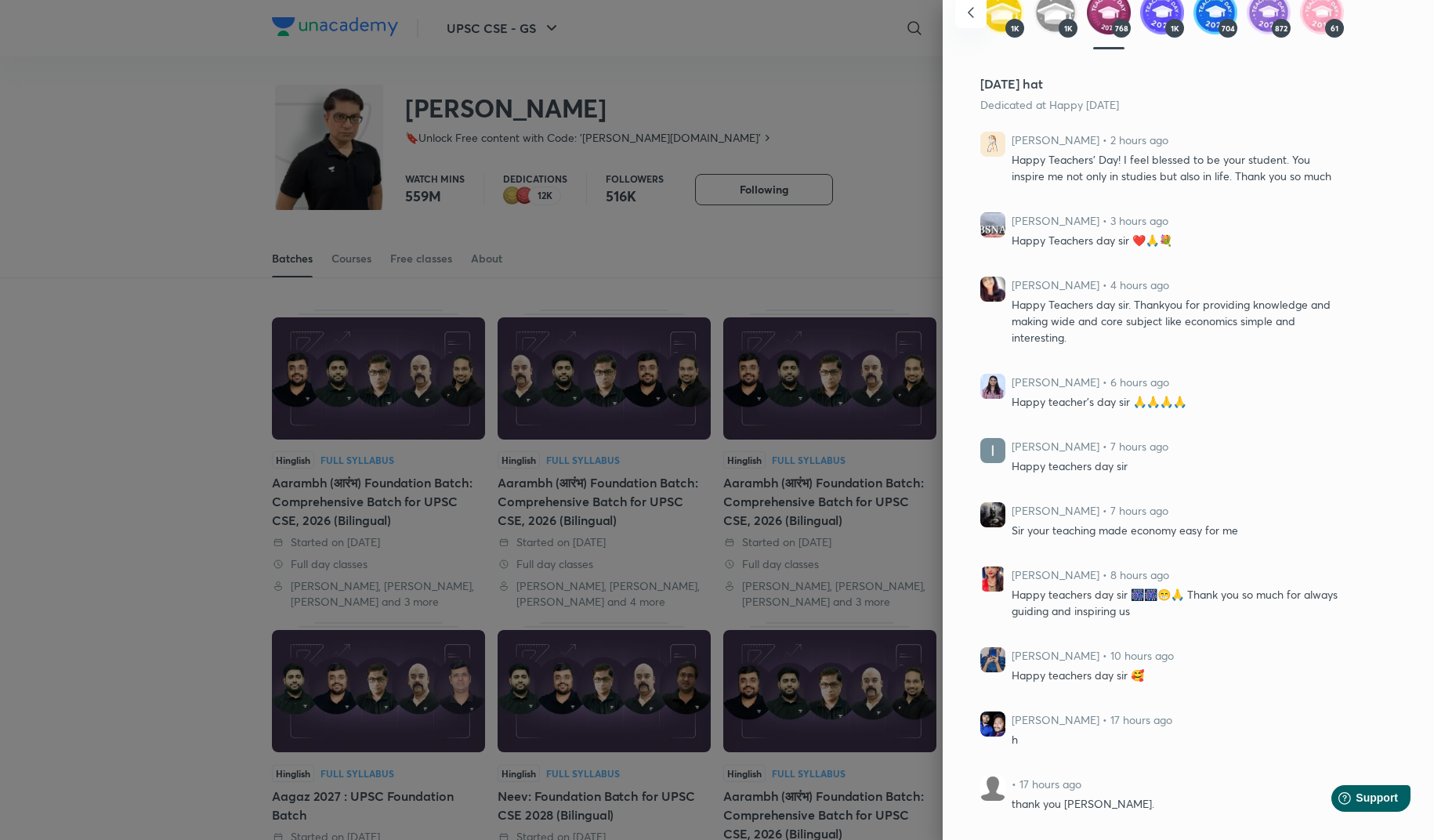
click at [854, 103] on div at bounding box center [717, 420] width 1434 height 840
